Goal: Transaction & Acquisition: Purchase product/service

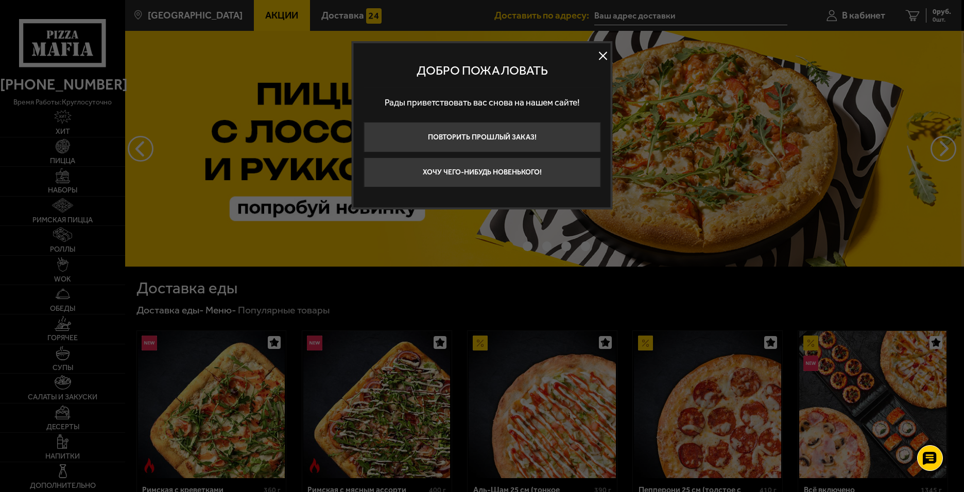
click at [603, 52] on button at bounding box center [603, 55] width 15 height 15
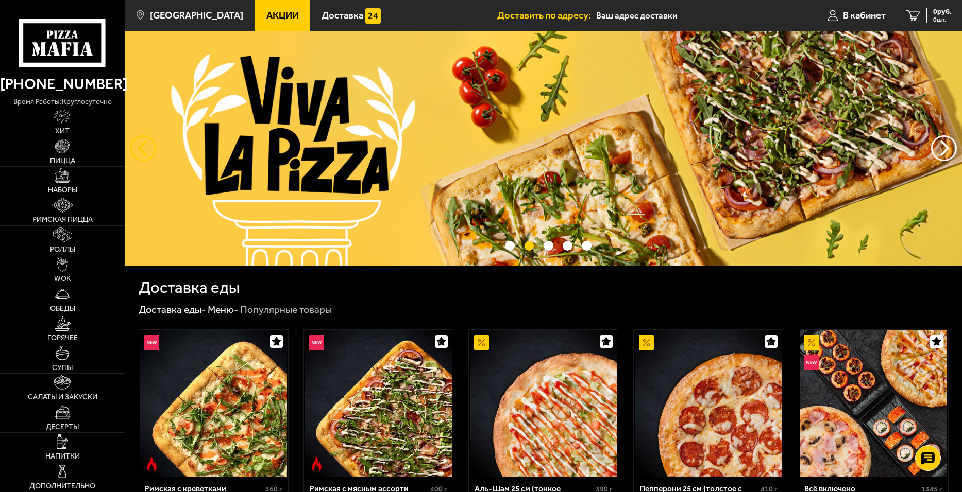
click at [135, 145] on button "следующий" at bounding box center [143, 148] width 26 height 26
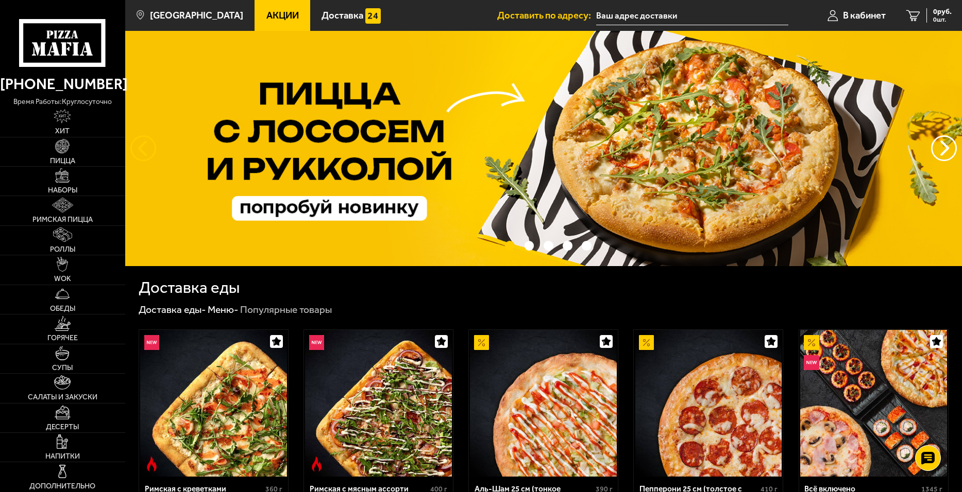
click at [135, 145] on button "следующий" at bounding box center [143, 148] width 26 height 26
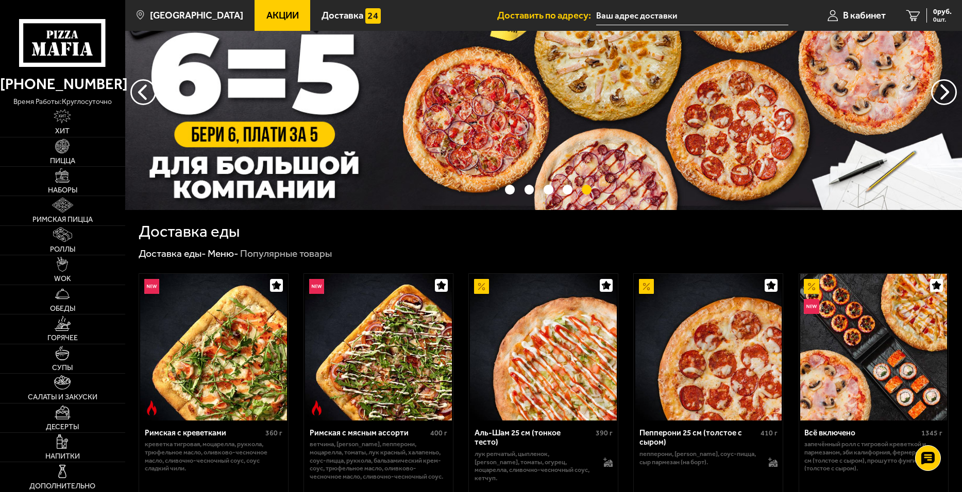
scroll to position [103, 0]
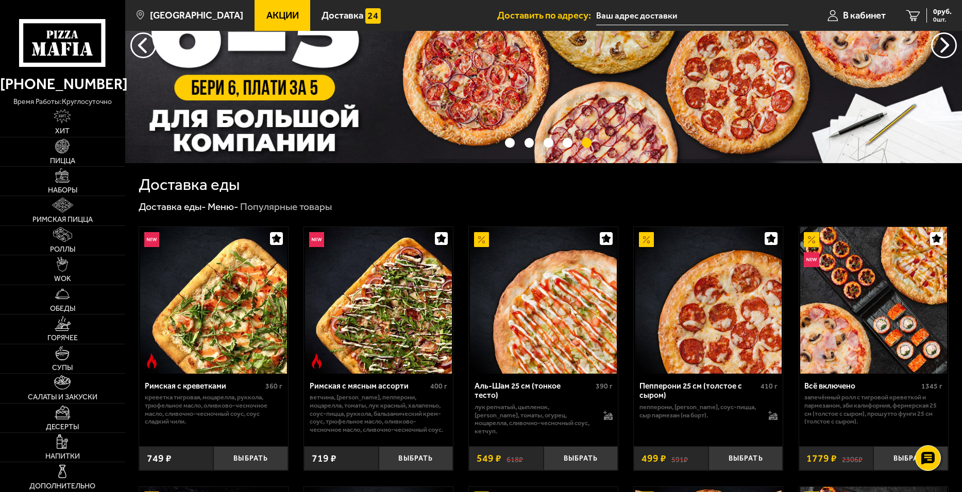
click at [266, 14] on span "Акции" at bounding box center [282, 16] width 32 height 10
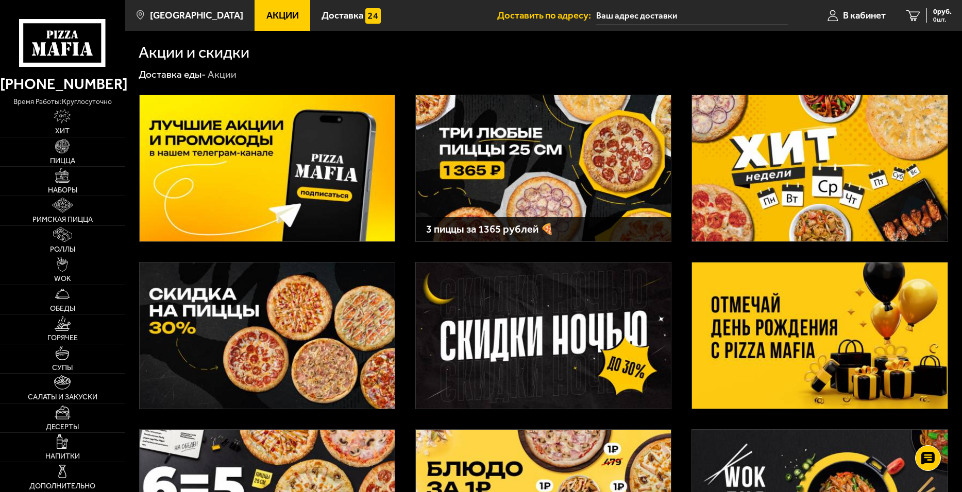
click at [519, 157] on img at bounding box center [543, 168] width 255 height 146
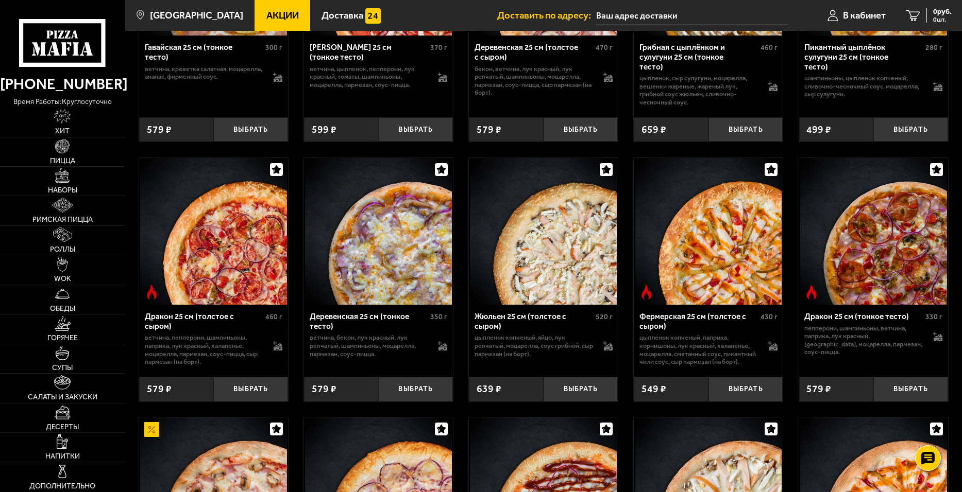
scroll to position [1855, 0]
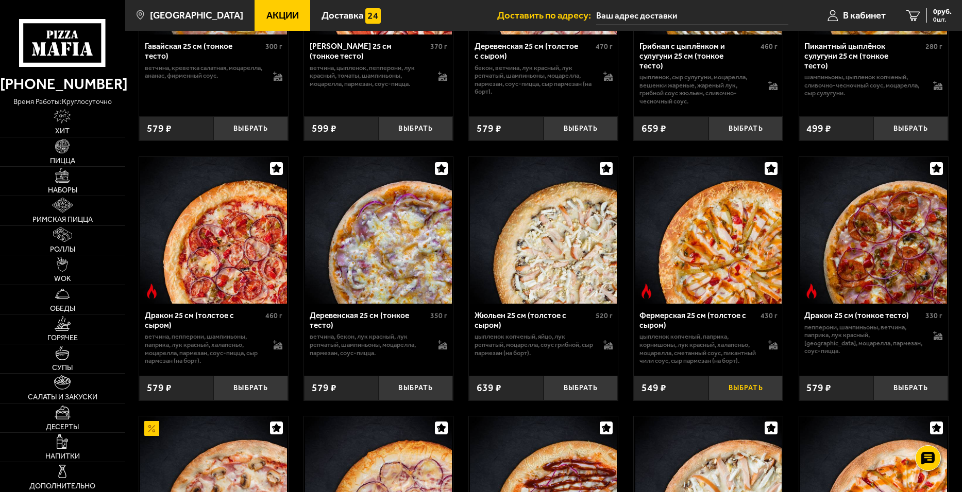
click at [756, 400] on button "Выбрать" at bounding box center [745, 388] width 75 height 25
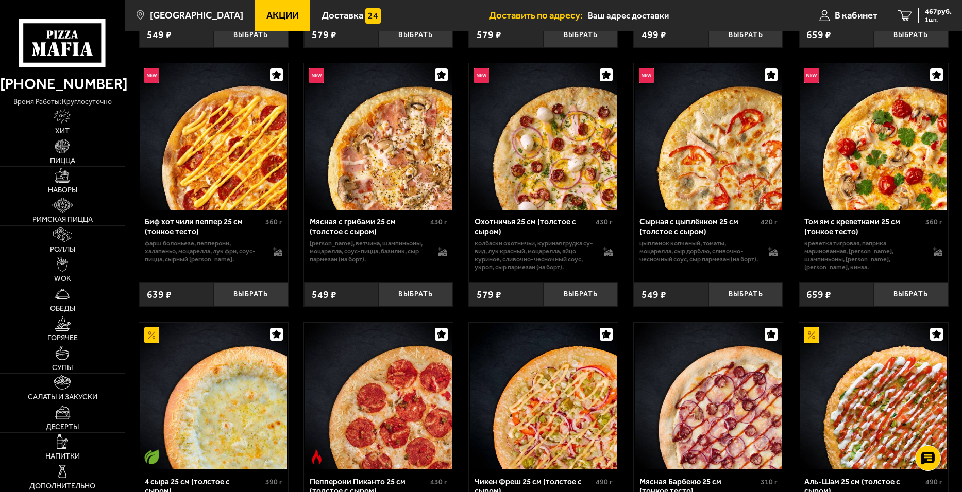
scroll to position [567, 0]
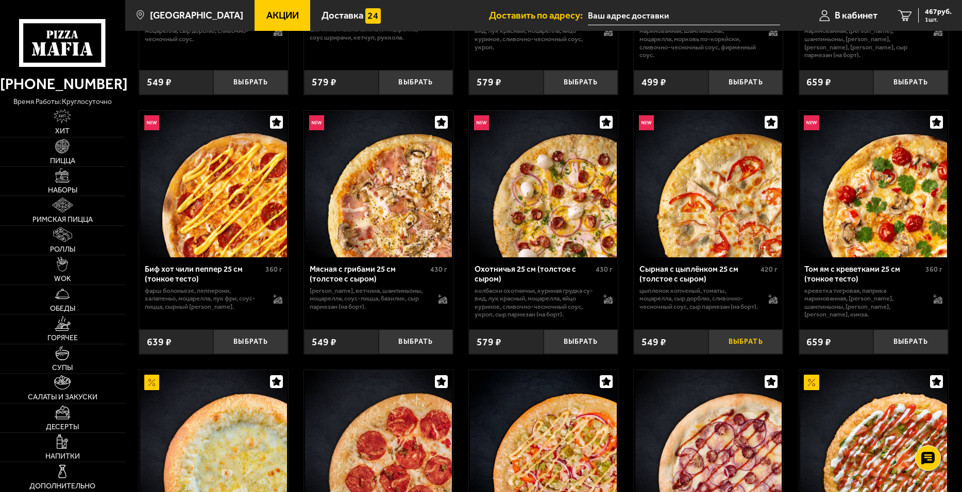
click at [741, 349] on button "Выбрать" at bounding box center [745, 342] width 75 height 25
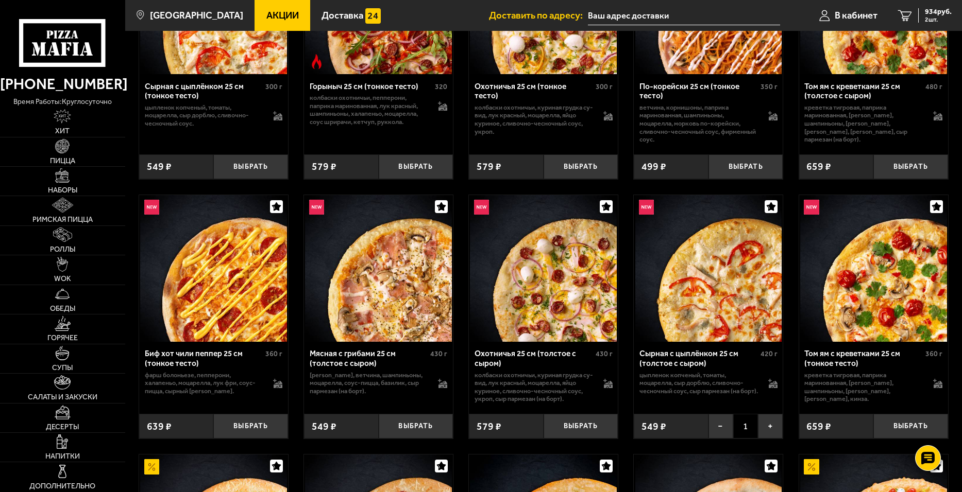
scroll to position [515, 0]
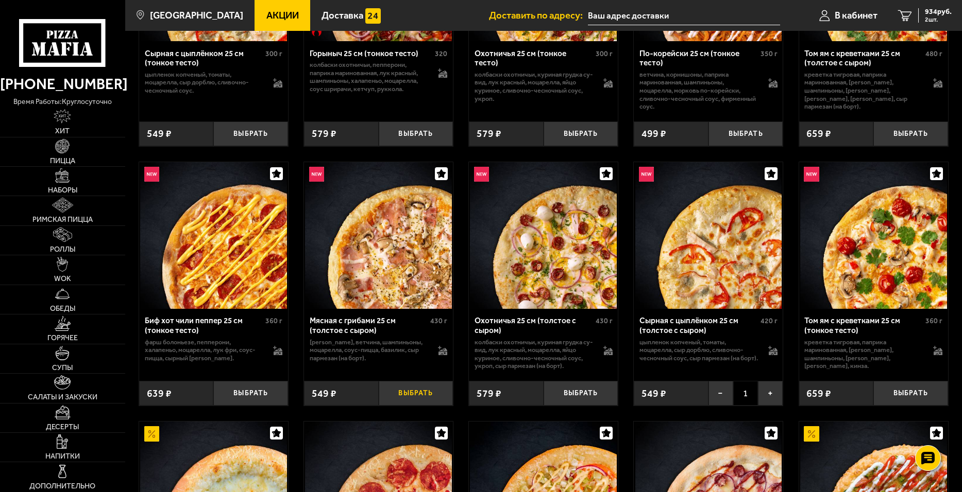
click at [413, 393] on button "Выбрать" at bounding box center [416, 393] width 75 height 25
click at [926, 13] on span "1365 руб." at bounding box center [936, 11] width 31 height 7
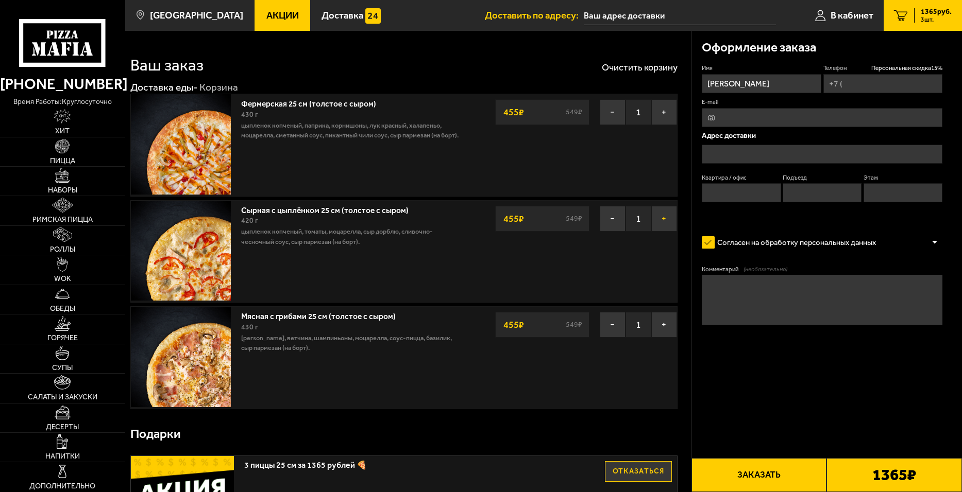
type input "[PHONE_NUMBER]"
type input "[STREET_ADDRESS][PERSON_NAME]"
type input "169"
type input "5"
type input "7"
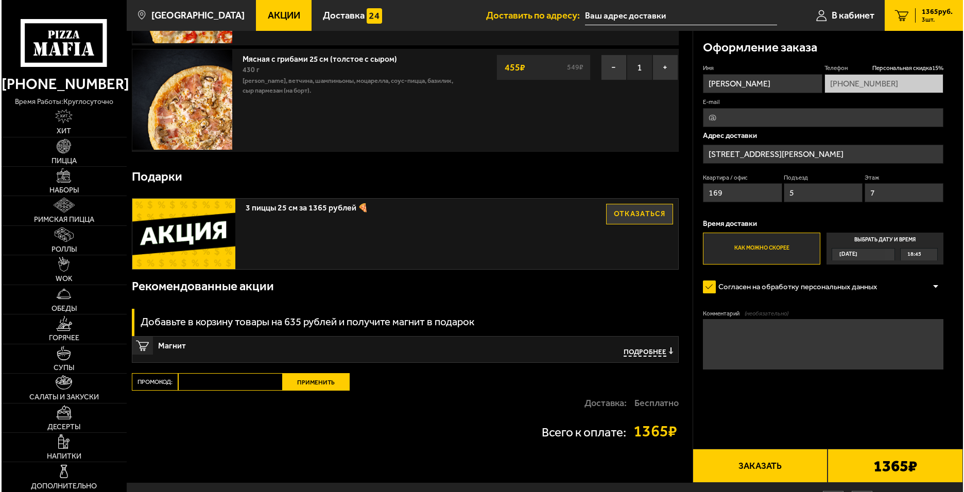
scroll to position [206, 0]
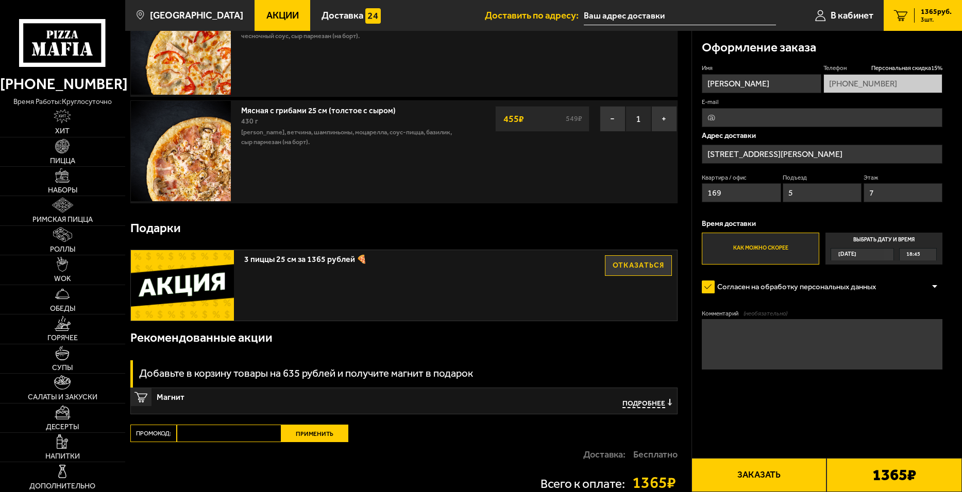
click at [778, 477] on button "Заказать" at bounding box center [758, 475] width 135 height 34
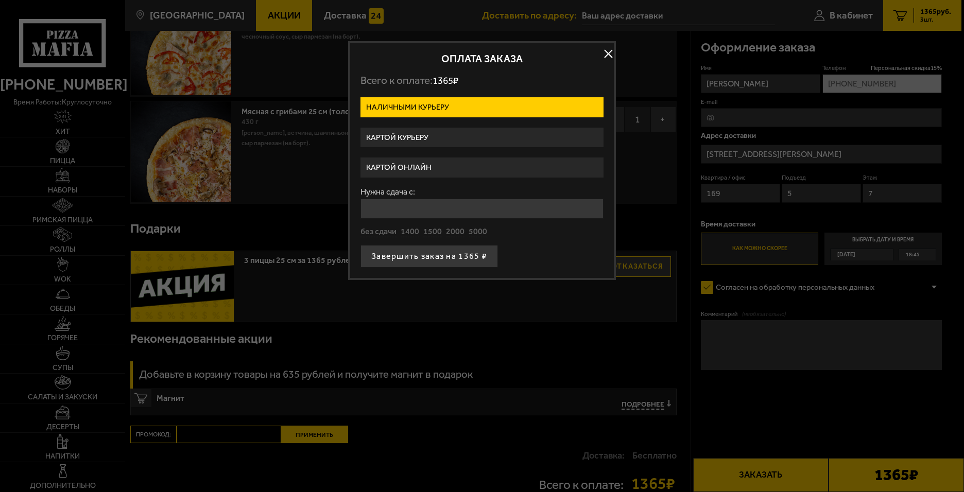
click at [419, 134] on label "Картой курьеру" at bounding box center [482, 138] width 243 height 20
click at [0, 0] on input "Картой курьеру" at bounding box center [0, 0] width 0 height 0
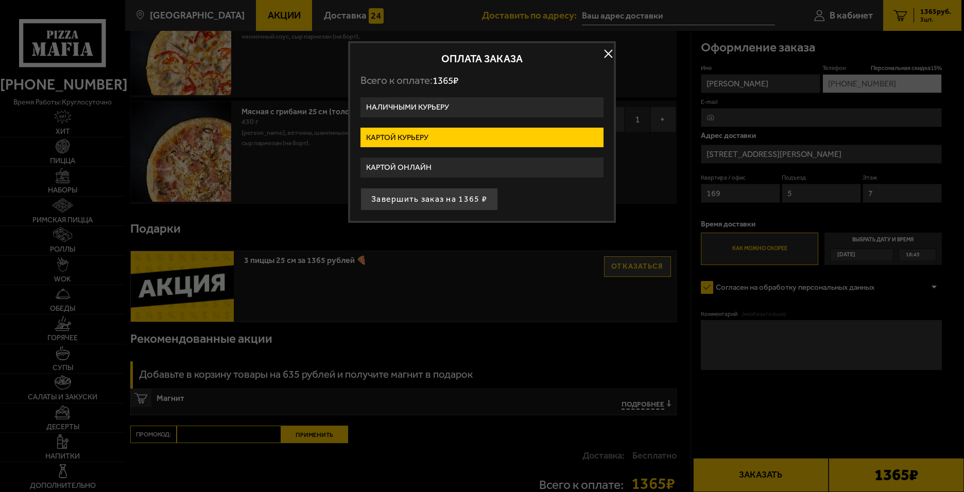
click at [452, 205] on button "Завершить заказ на 1365 ₽" at bounding box center [430, 199] width 138 height 23
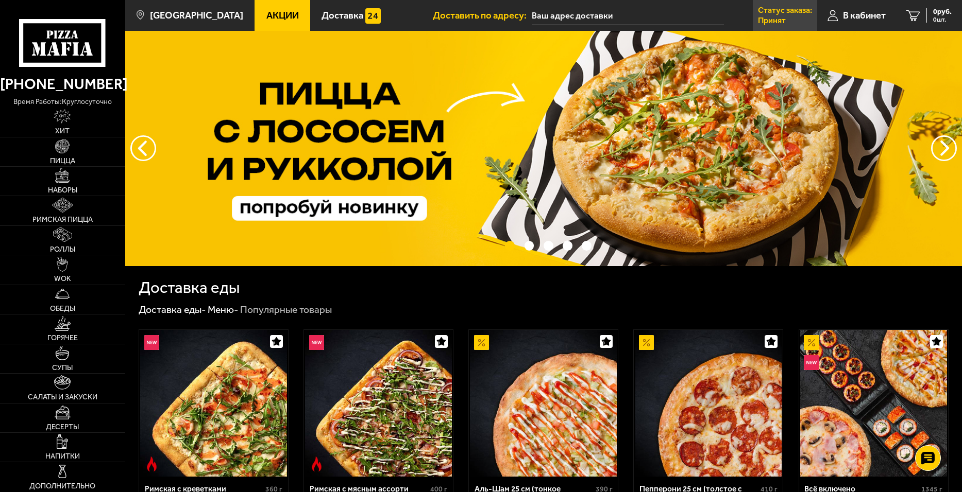
click at [791, 16] on link "Статус заказа: Принят" at bounding box center [785, 15] width 64 height 31
